Goal: Task Accomplishment & Management: Manage account settings

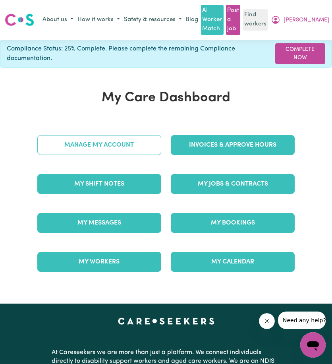
click at [118, 142] on link "Manage My Account" at bounding box center [99, 145] width 124 height 20
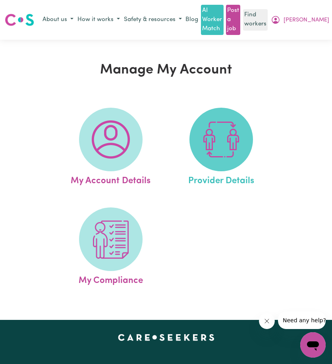
click at [215, 153] on img at bounding box center [221, 139] width 38 height 38
select select "NDIS_FUNDING_PLAN_MANAGED"
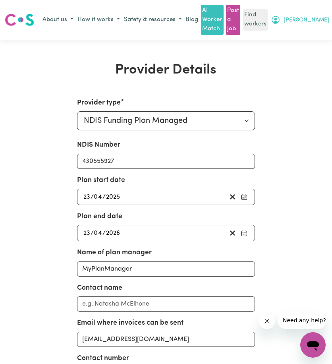
click at [280, 17] on icon "My Account" at bounding box center [276, 20] width 10 height 10
click at [302, 54] on link "Logout" at bounding box center [299, 50] width 63 height 15
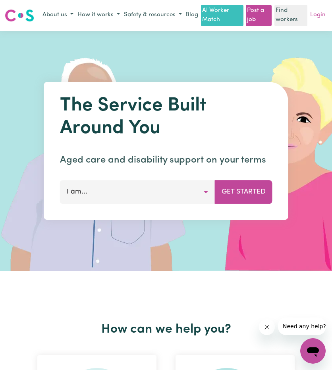
click at [315, 21] on link "Login" at bounding box center [318, 15] width 19 height 12
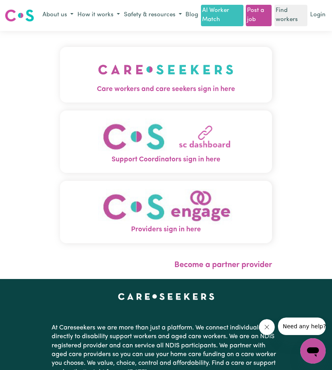
click at [98, 78] on img "Care workers and care seekers sign in here" at bounding box center [165, 69] width 135 height 29
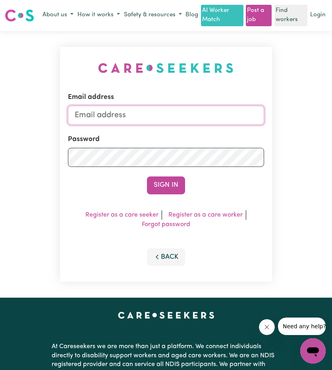
click at [114, 122] on input "Email address" at bounding box center [166, 115] width 196 height 19
click at [150, 113] on div "Email address" at bounding box center [166, 108] width 196 height 33
click at [149, 121] on input "Email address" at bounding box center [166, 115] width 196 height 19
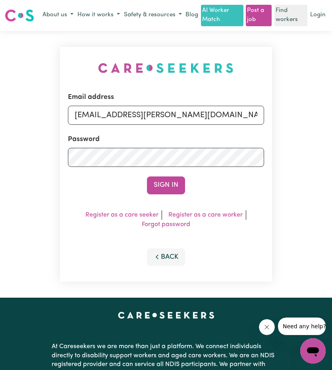
click at [118, 125] on input "[EMAIL_ADDRESS][PERSON_NAME][DOMAIN_NAME]" at bounding box center [166, 115] width 196 height 19
click at [116, 125] on input "[EMAIL_ADDRESS][PERSON_NAME][DOMAIN_NAME]" at bounding box center [166, 115] width 196 height 19
drag, startPoint x: 115, startPoint y: 124, endPoint x: 264, endPoint y: 136, distance: 149.8
click at [264, 136] on div "Email address [EMAIL_ADDRESS][PERSON_NAME][DOMAIN_NAME] Password Sign In Regist…" at bounding box center [166, 164] width 212 height 235
type input "[EMAIL_ADDRESS][DOMAIN_NAME]"
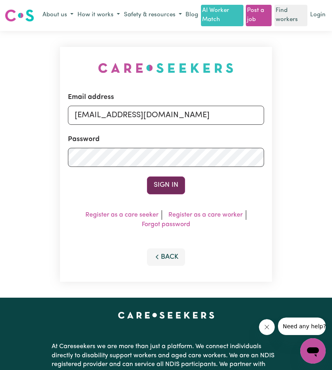
click at [172, 189] on button "Sign In" at bounding box center [166, 184] width 38 height 17
